Goal: Task Accomplishment & Management: Use online tool/utility

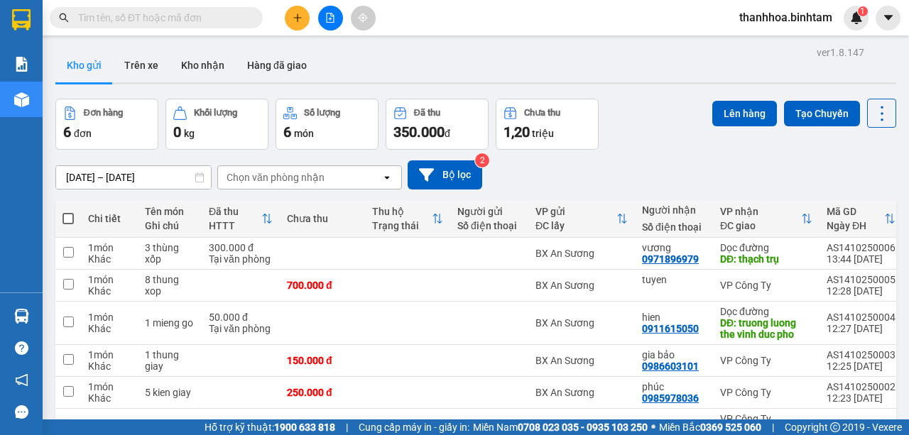
click at [63, 214] on span at bounding box center [67, 218] width 11 height 11
click at [68, 212] on input "checkbox" at bounding box center [68, 212] width 0 height 0
checkbox input "true"
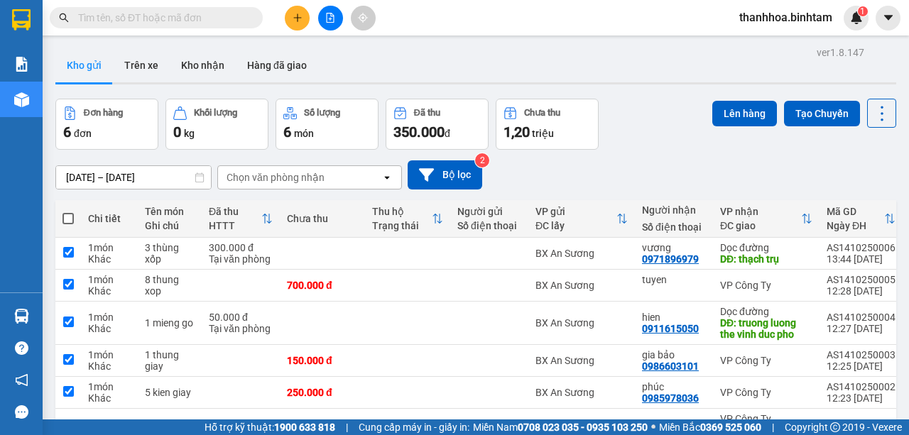
checkbox input "true"
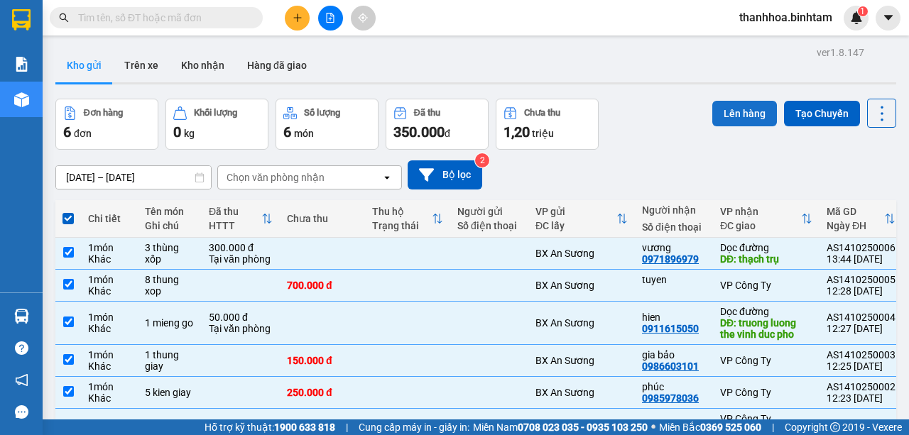
click at [736, 109] on button "Lên hàng" at bounding box center [744, 114] width 65 height 26
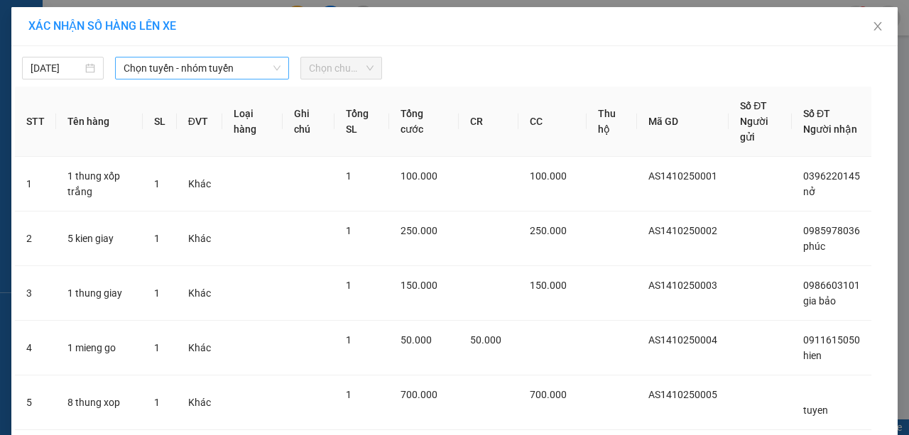
click at [275, 65] on icon "down" at bounding box center [277, 68] width 9 height 9
click at [273, 67] on icon "down" at bounding box center [277, 68] width 9 height 9
click at [249, 70] on span "Chọn tuyến - nhóm tuyến" at bounding box center [202, 68] width 157 height 21
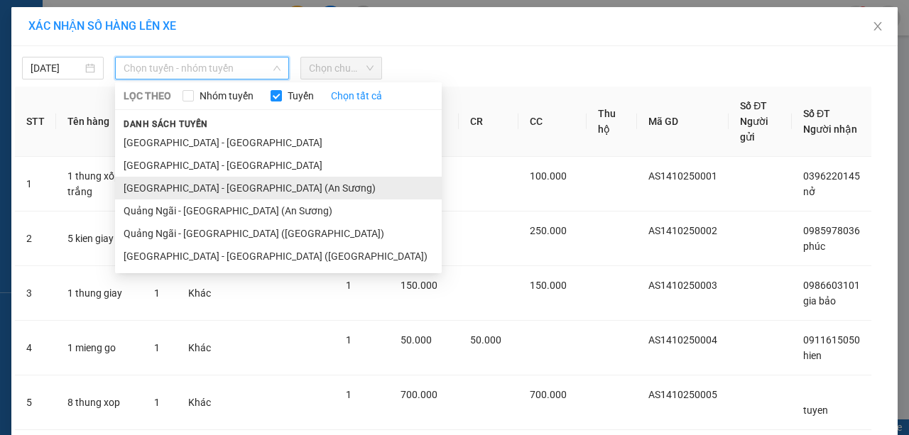
click at [219, 191] on li "[GEOGRAPHIC_DATA] - [GEOGRAPHIC_DATA] (An Sương)" at bounding box center [278, 188] width 327 height 23
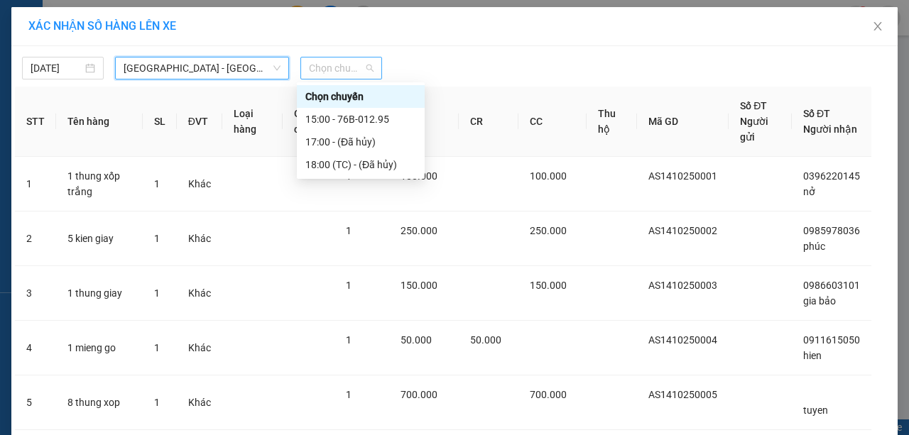
click at [367, 65] on span "Chọn chuyến" at bounding box center [341, 68] width 65 height 21
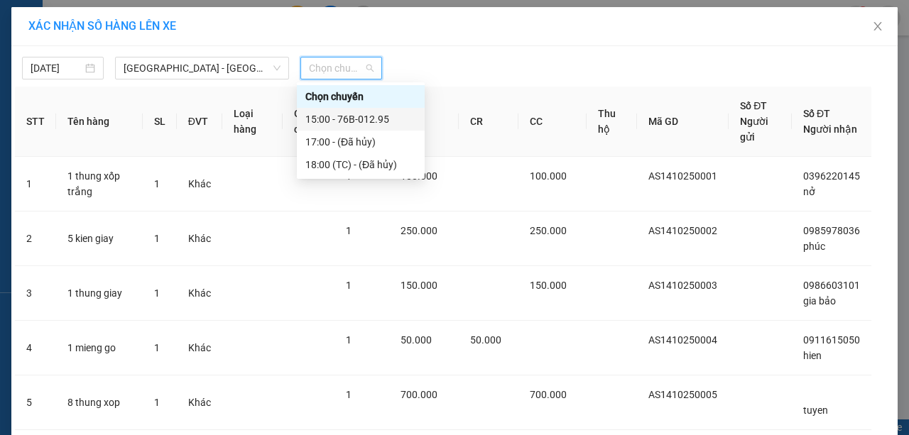
click at [378, 119] on div "15:00 - 76B-012.95" at bounding box center [360, 119] width 111 height 16
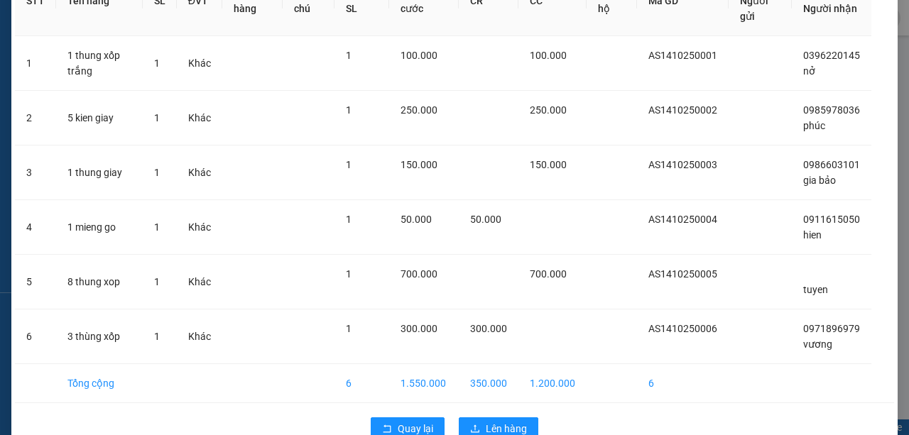
scroll to position [160, 0]
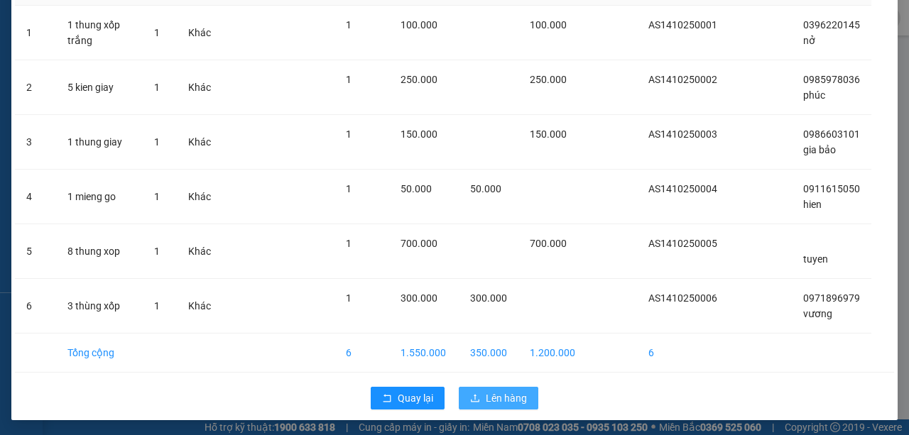
click at [484, 387] on button "Lên hàng" at bounding box center [499, 398] width 80 height 23
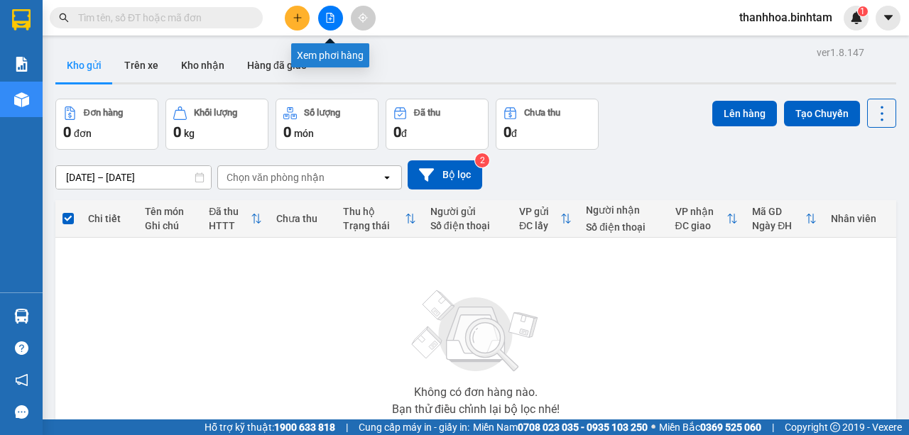
click at [331, 18] on icon "file-add" at bounding box center [331, 18] width 8 height 10
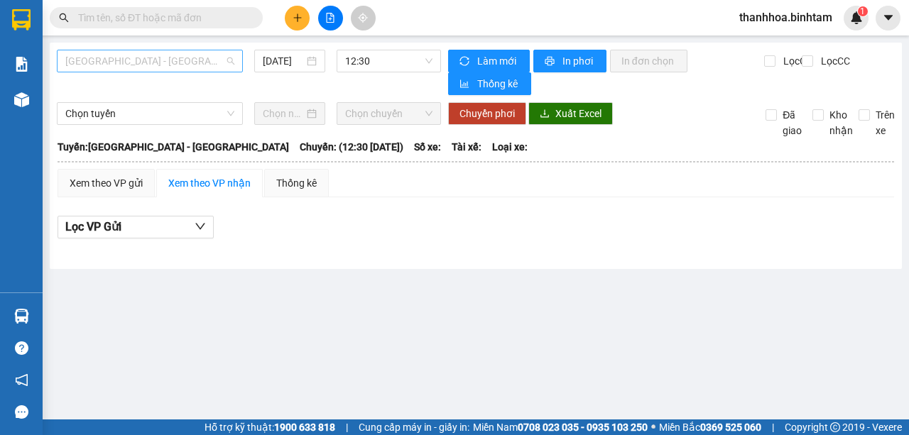
click at [232, 61] on span "[GEOGRAPHIC_DATA] - [GEOGRAPHIC_DATA]" at bounding box center [149, 60] width 169 height 21
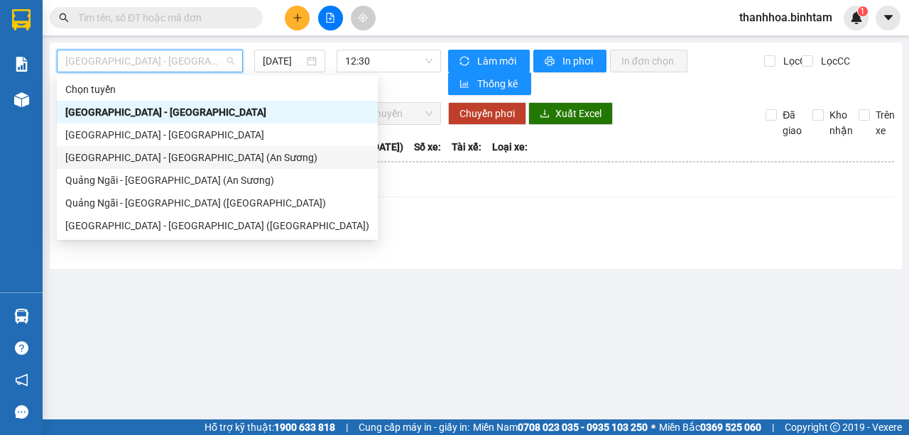
click at [209, 158] on div "[GEOGRAPHIC_DATA] - [GEOGRAPHIC_DATA] (An Sương)" at bounding box center [217, 158] width 304 height 16
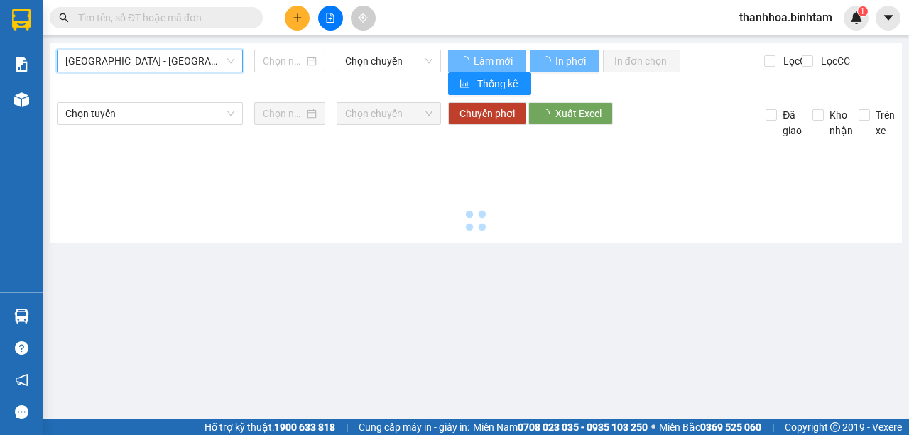
type input "[DATE]"
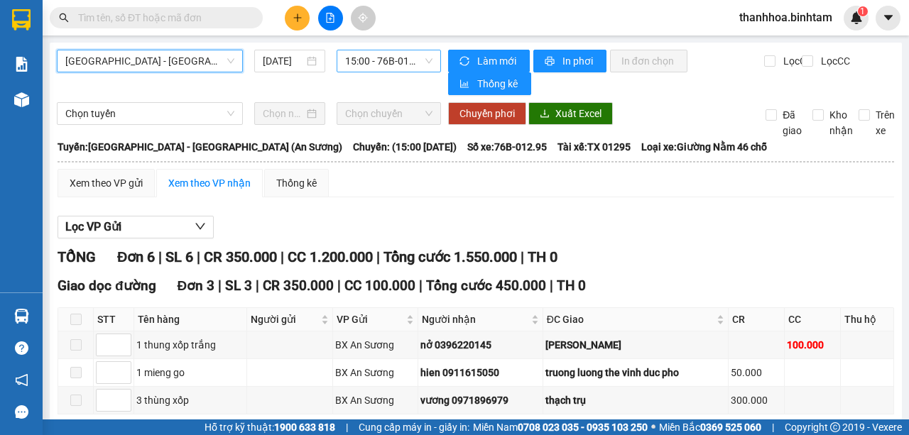
click at [422, 56] on span "15:00 - 76B-012.95" at bounding box center [388, 60] width 87 height 21
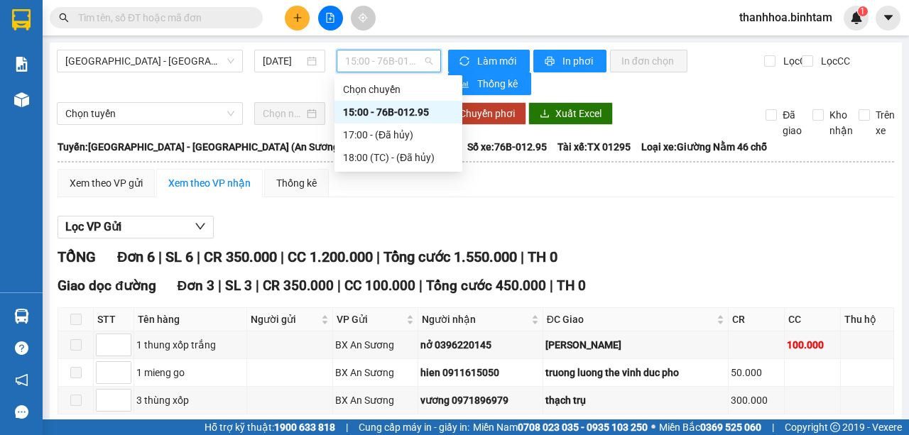
click at [432, 113] on div "15:00 - 76B-012.95" at bounding box center [398, 112] width 111 height 16
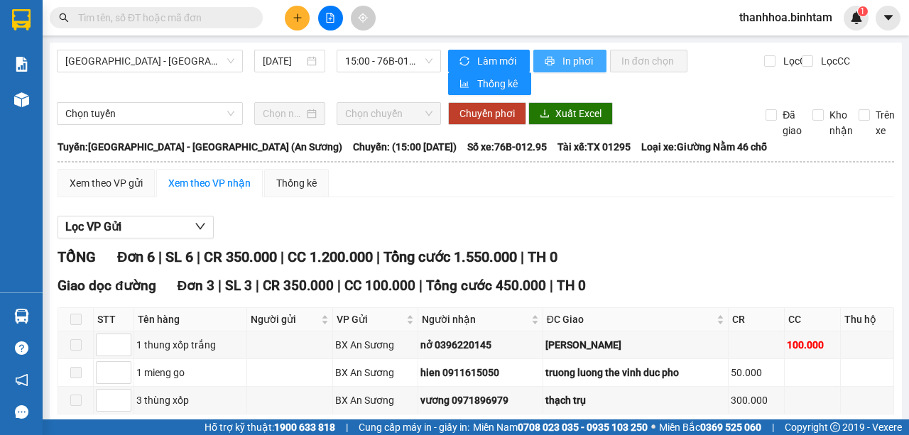
click at [562, 62] on span "In phơi" at bounding box center [578, 61] width 33 height 16
